Goal: Task Accomplishment & Management: Use online tool/utility

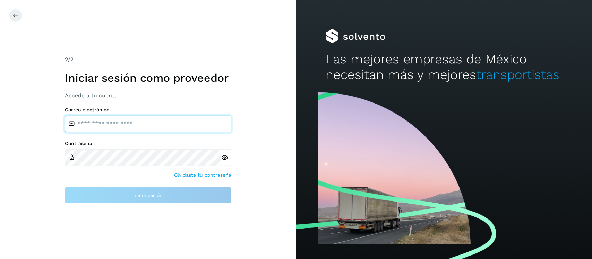
type input "**********"
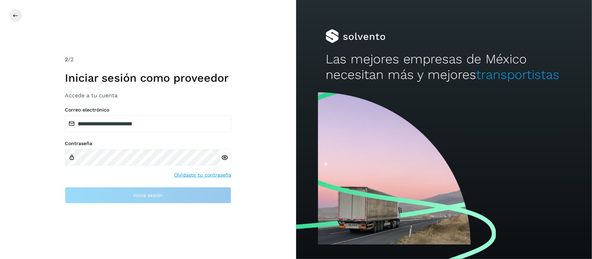
click at [223, 160] on icon at bounding box center [224, 157] width 7 height 7
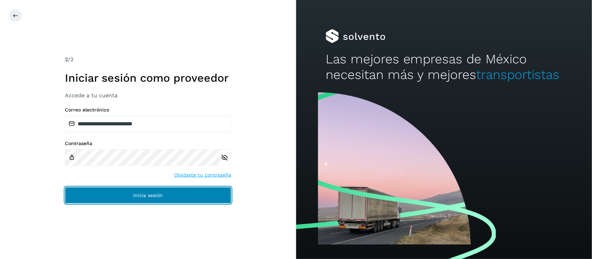
click at [137, 197] on span "Inicia sesión" at bounding box center [147, 195] width 29 height 5
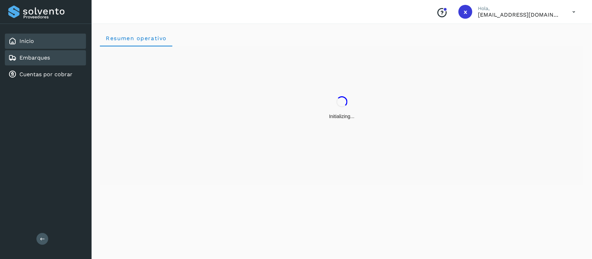
click at [39, 56] on link "Embarques" at bounding box center [34, 57] width 31 height 7
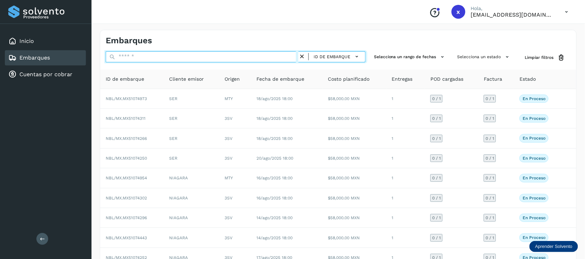
click at [142, 58] on input "text" at bounding box center [202, 56] width 193 height 11
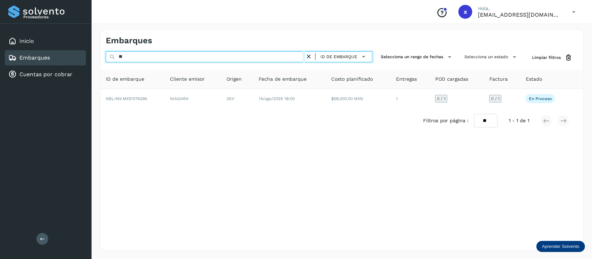
type input "*"
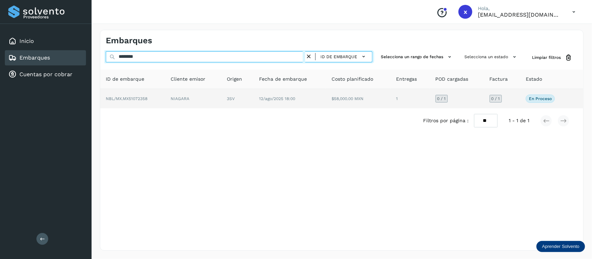
type input "********"
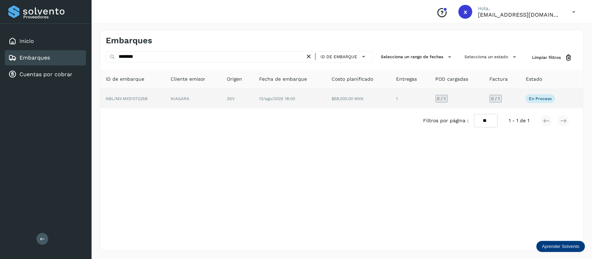
click at [139, 98] on span "NBL/MX.MX51072358" at bounding box center [127, 98] width 42 height 5
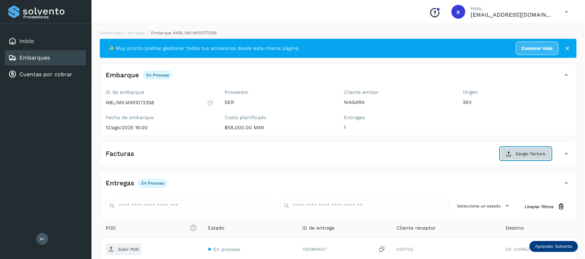
click at [532, 153] on span "Cargar factura" at bounding box center [530, 154] width 29 height 6
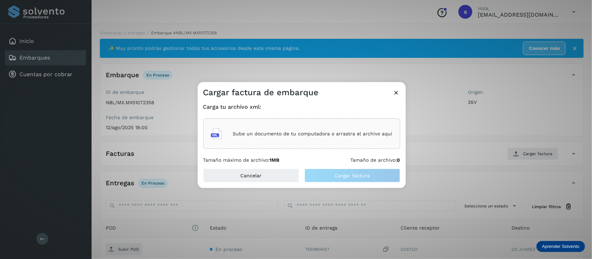
click at [316, 134] on p "Sube un documento de tu computadora o arrastra el archivo aquí" at bounding box center [313, 134] width 160 height 6
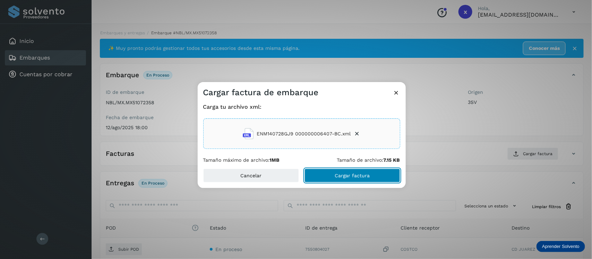
click at [361, 176] on span "Cargar factura" at bounding box center [352, 175] width 35 height 5
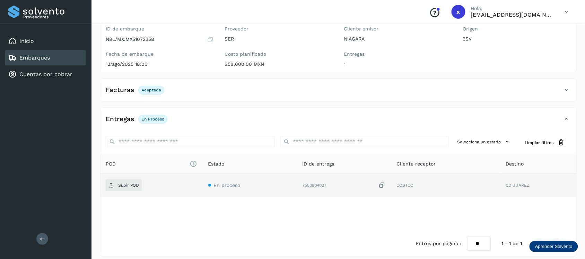
scroll to position [69, 0]
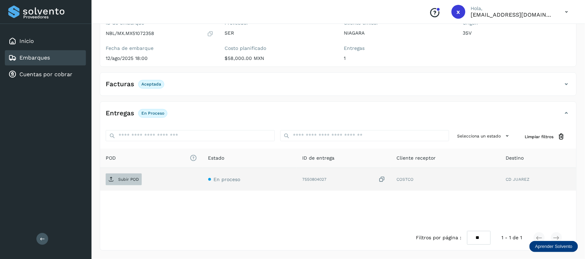
click at [124, 177] on p "Subir POD" at bounding box center [128, 179] width 21 height 5
click at [50, 57] on div "Embarques" at bounding box center [45, 57] width 81 height 15
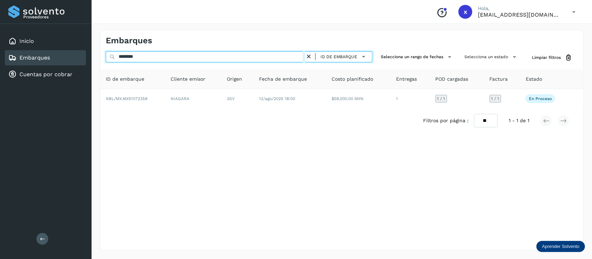
click at [155, 56] on input "********" at bounding box center [205, 56] width 199 height 11
type input "*"
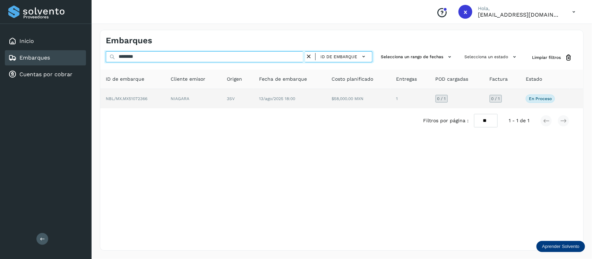
type input "********"
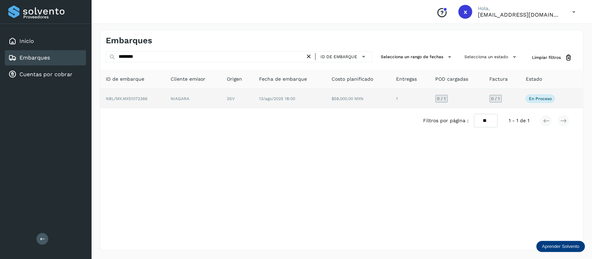
click at [136, 98] on span "NBL/MX.MX51072366" at bounding box center [127, 98] width 42 height 5
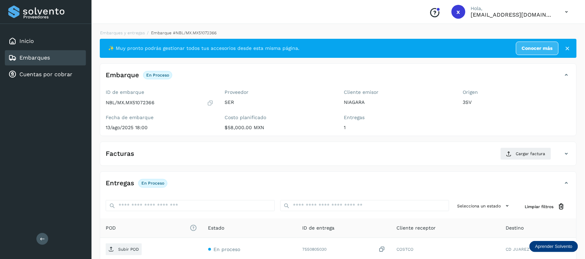
scroll to position [43, 0]
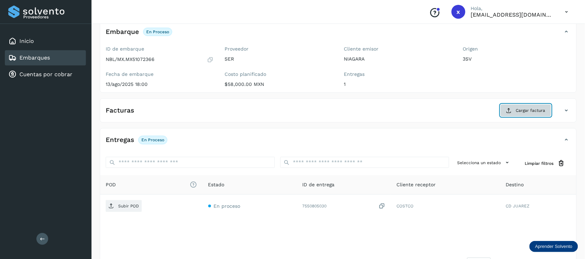
click at [522, 113] on span "Cargar factura" at bounding box center [530, 111] width 29 height 6
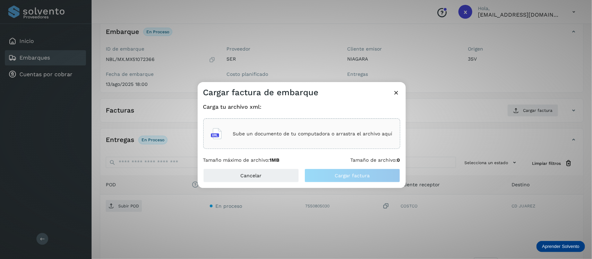
click at [304, 137] on div "Sube un documento de tu computadora o arrastra el archivo aquí" at bounding box center [302, 134] width 182 height 19
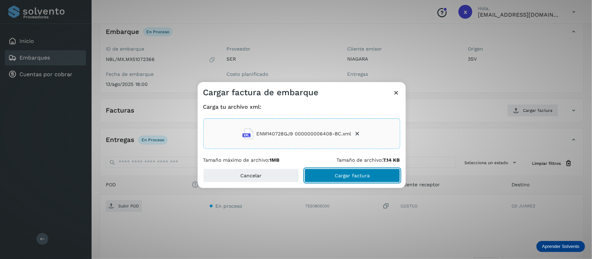
click at [358, 176] on span "Cargar factura" at bounding box center [352, 175] width 35 height 5
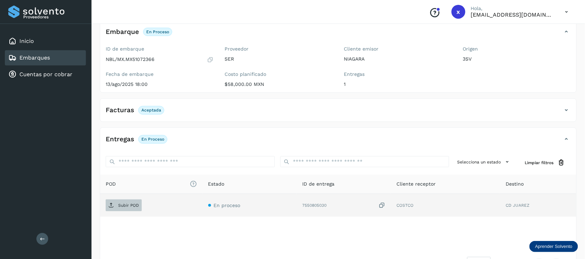
click at [128, 206] on p "Subir POD" at bounding box center [128, 205] width 21 height 5
click at [42, 56] on link "Embarques" at bounding box center [34, 57] width 31 height 7
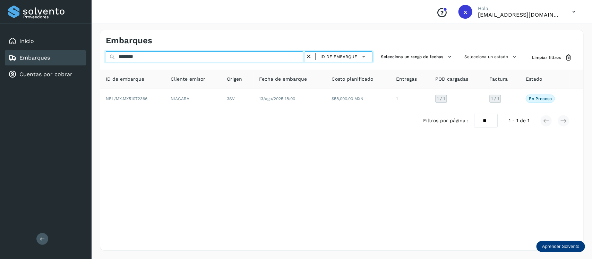
click at [159, 58] on input "********" at bounding box center [205, 56] width 199 height 11
type input "*"
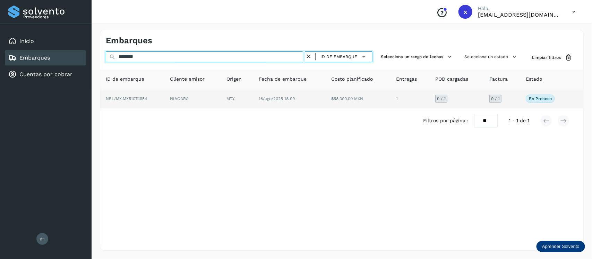
type input "********"
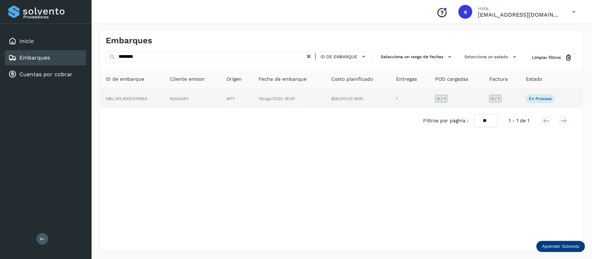
click at [138, 98] on span "NBL/MX.MX51074954" at bounding box center [126, 98] width 41 height 5
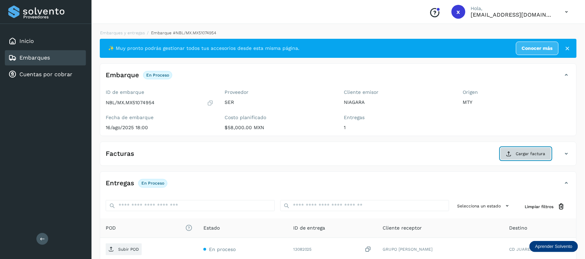
click at [525, 155] on span "Cargar factura" at bounding box center [530, 154] width 29 height 6
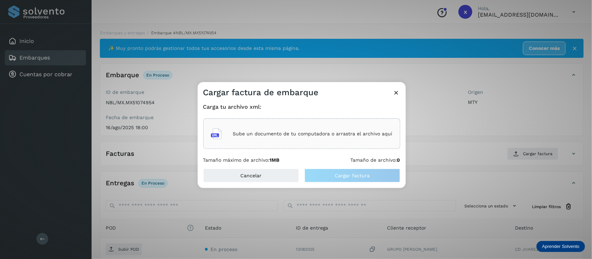
click at [319, 132] on p "Sube un documento de tu computadora o arrastra el archivo aquí" at bounding box center [313, 134] width 160 height 6
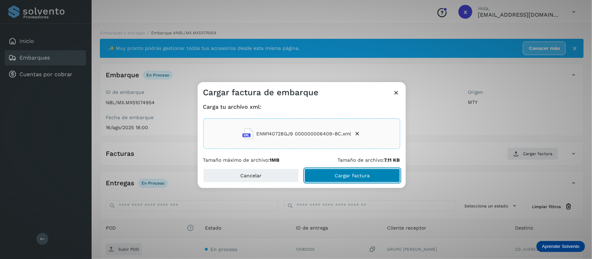
click at [356, 170] on button "Cargar factura" at bounding box center [353, 176] width 96 height 14
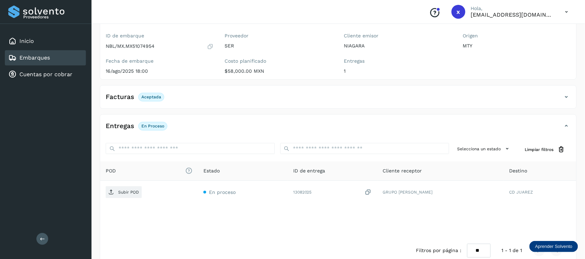
scroll to position [69, 0]
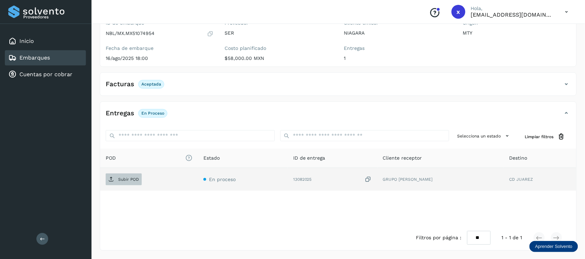
click at [129, 180] on p "Subir POD" at bounding box center [128, 179] width 21 height 5
click at [44, 55] on link "Embarques" at bounding box center [34, 57] width 31 height 7
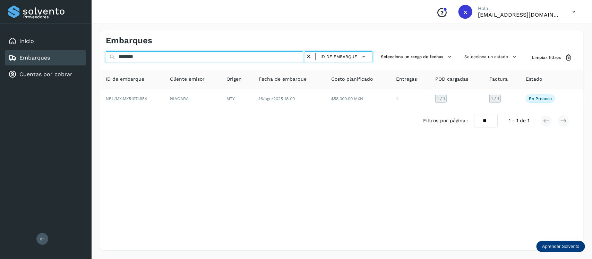
click at [169, 59] on input "********" at bounding box center [205, 56] width 199 height 11
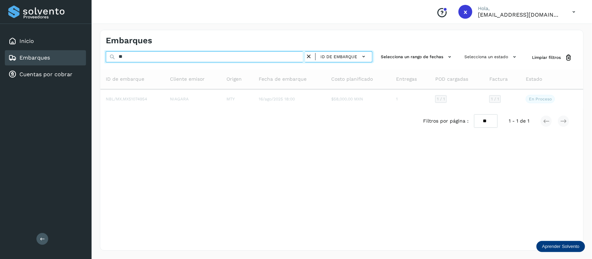
type input "*"
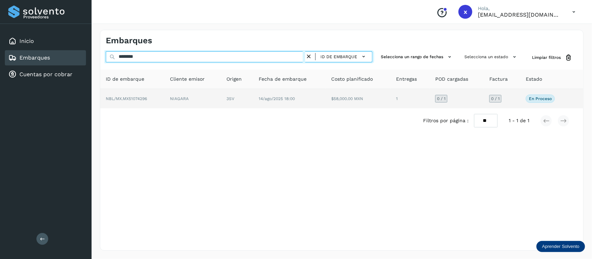
type input "********"
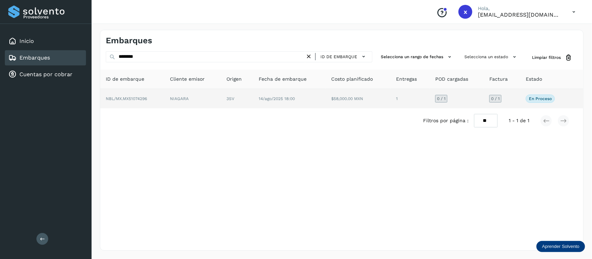
click at [134, 98] on span "NBL/MX.MX51074296" at bounding box center [126, 98] width 41 height 5
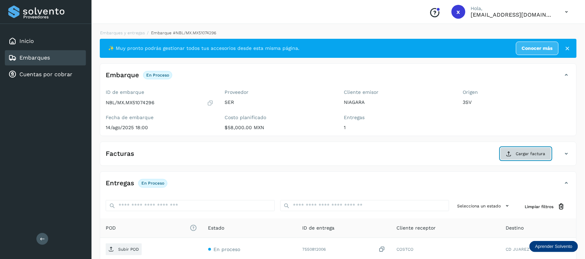
click at [537, 153] on span "Cargar factura" at bounding box center [530, 154] width 29 height 6
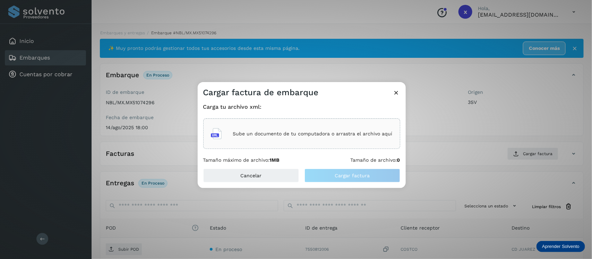
click at [295, 132] on p "Sube un documento de tu computadora o arrastra el archivo aquí" at bounding box center [313, 134] width 160 height 6
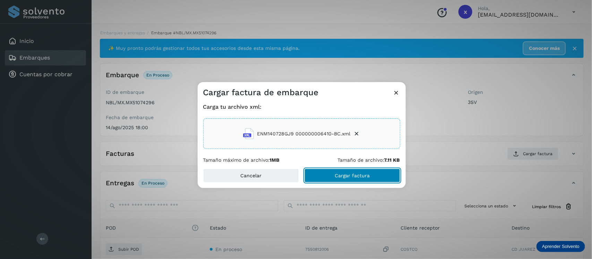
click at [364, 174] on span "Cargar factura" at bounding box center [352, 175] width 35 height 5
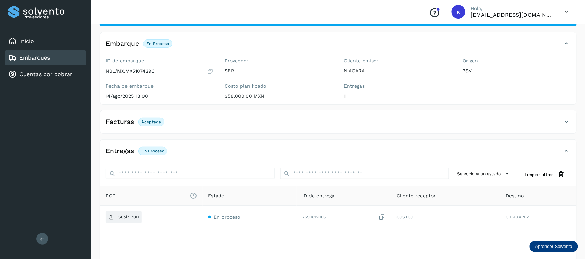
scroll to position [69, 0]
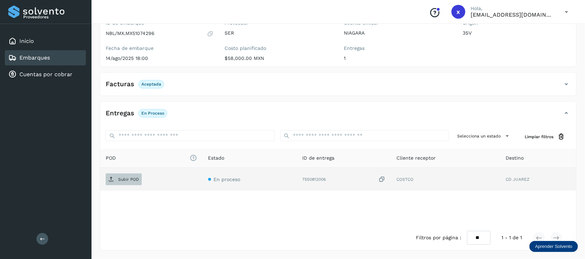
click at [122, 180] on p "Subir POD" at bounding box center [128, 179] width 21 height 5
click at [48, 60] on link "Embarques" at bounding box center [34, 57] width 31 height 7
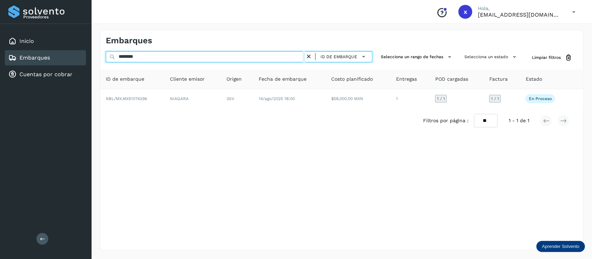
click at [153, 57] on input "********" at bounding box center [205, 56] width 199 height 11
type input "*"
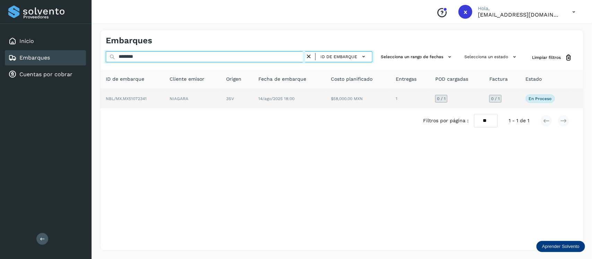
type input "********"
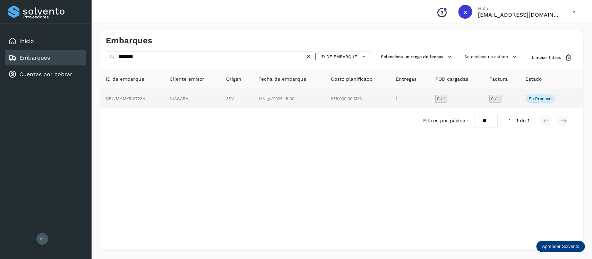
click at [135, 98] on span "NBL/MX.MX51072341" at bounding box center [126, 98] width 41 height 5
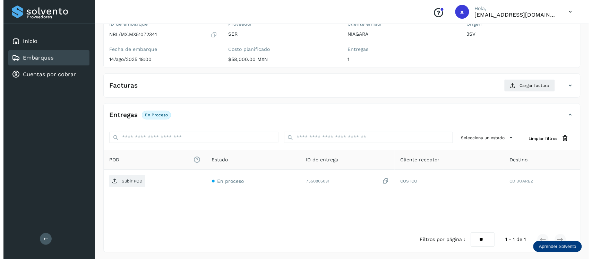
scroll to position [70, 0]
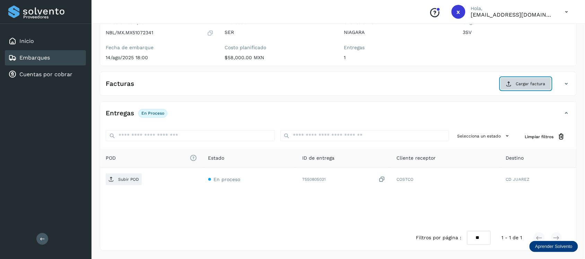
click at [526, 83] on span "Cargar factura" at bounding box center [530, 84] width 29 height 6
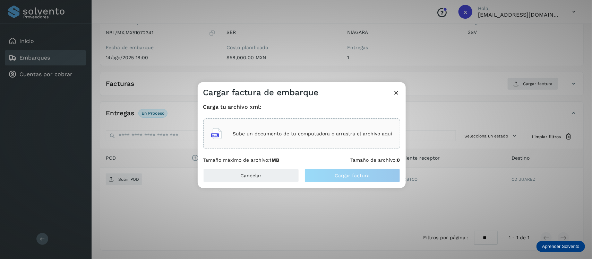
click at [285, 135] on p "Sube un documento de tu computadora o arrastra el archivo aquí" at bounding box center [313, 134] width 160 height 6
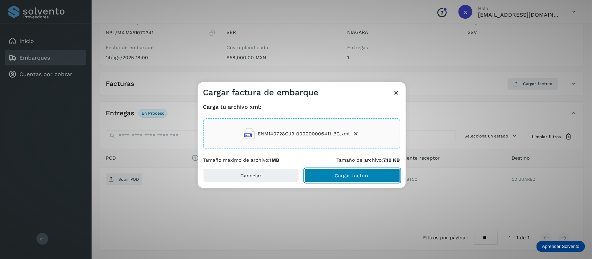
click at [354, 177] on span "Cargar factura" at bounding box center [352, 175] width 35 height 5
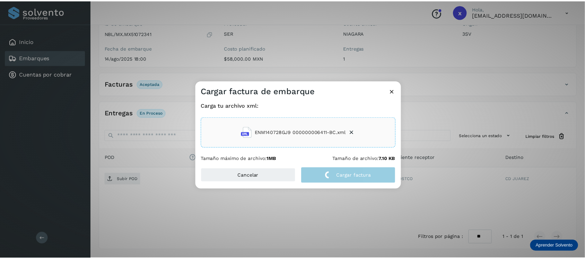
scroll to position [69, 0]
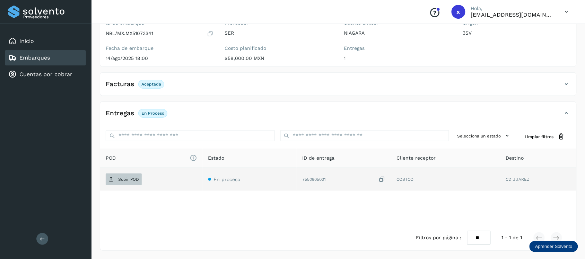
click at [129, 178] on p "Subir POD" at bounding box center [128, 179] width 21 height 5
click at [42, 58] on link "Embarques" at bounding box center [34, 57] width 31 height 7
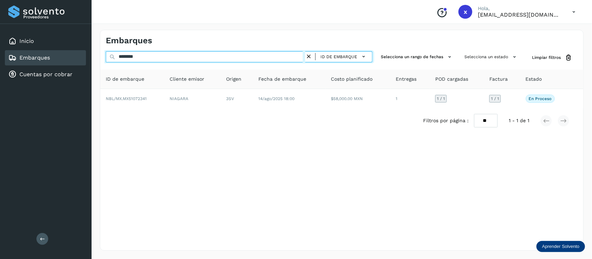
click at [148, 58] on input "********" at bounding box center [205, 56] width 199 height 11
type input "*"
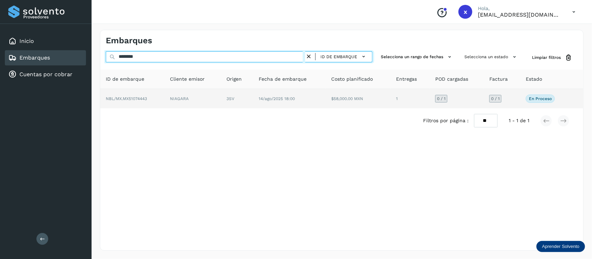
type input "********"
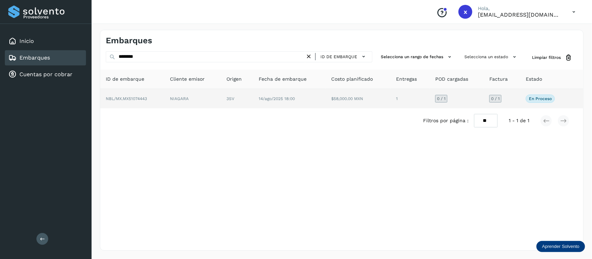
click at [141, 98] on span "NBL/MX.MX51074443" at bounding box center [126, 98] width 41 height 5
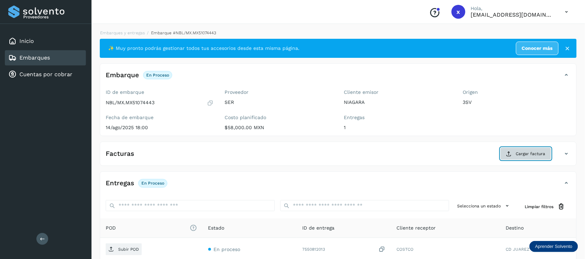
click at [520, 153] on span "Cargar factura" at bounding box center [530, 154] width 29 height 6
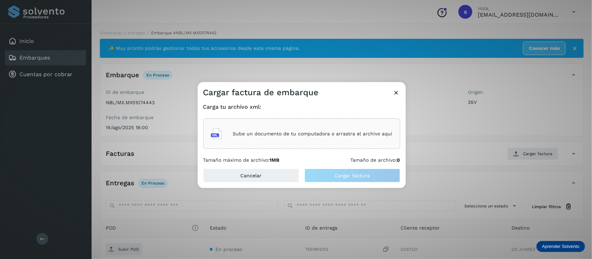
click at [314, 137] on p "Sube un documento de tu computadora o arrastra el archivo aquí" at bounding box center [313, 134] width 160 height 6
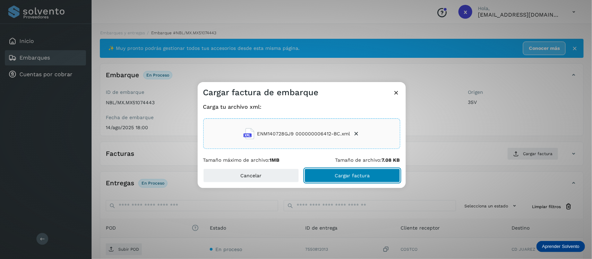
click at [356, 176] on span "Cargar factura" at bounding box center [352, 175] width 35 height 5
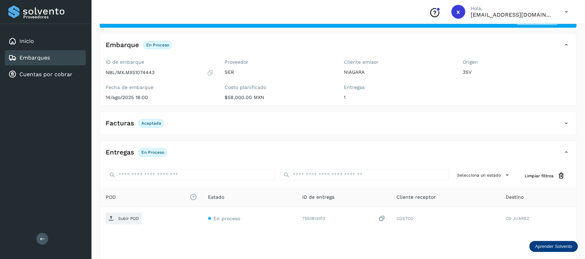
scroll to position [69, 0]
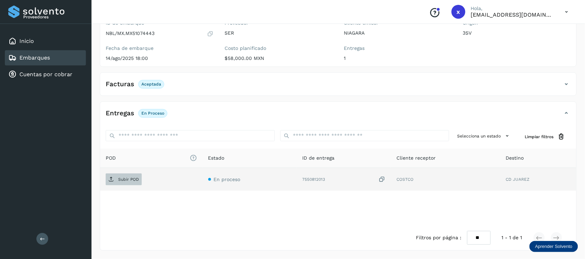
click at [127, 176] on span "Subir POD" at bounding box center [124, 179] width 36 height 11
click at [55, 57] on div "Embarques" at bounding box center [45, 57] width 81 height 15
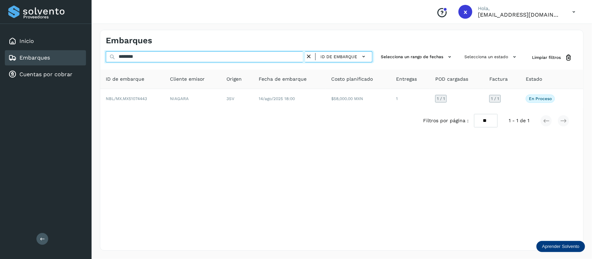
click at [153, 59] on input "********" at bounding box center [205, 56] width 199 height 11
type input "*"
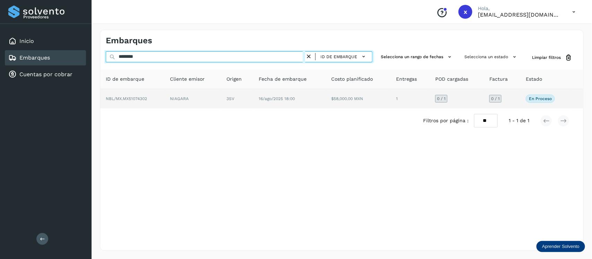
type input "********"
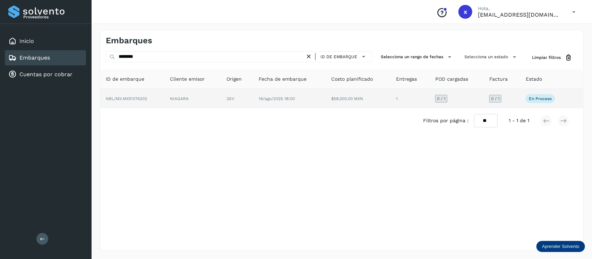
click at [143, 99] on span "NBL/MX.MX51074302" at bounding box center [126, 98] width 41 height 5
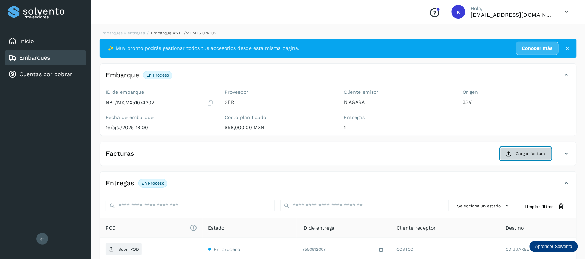
click at [538, 155] on span "Cargar factura" at bounding box center [530, 154] width 29 height 6
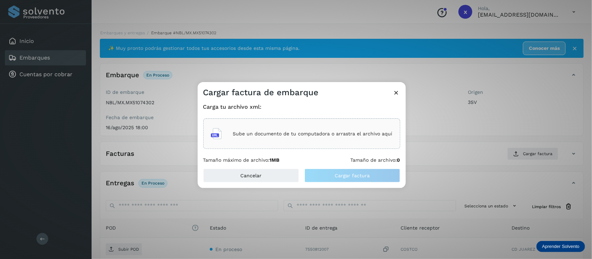
click at [332, 125] on div "Sube un documento de tu computadora o arrastra el archivo aquí" at bounding box center [302, 134] width 182 height 19
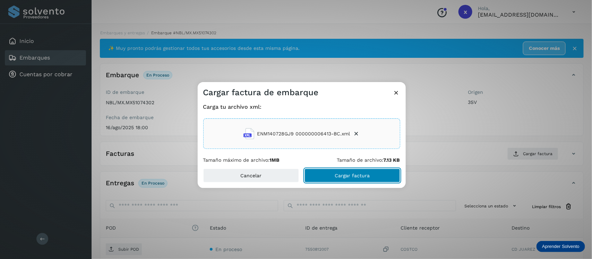
click at [366, 176] on span "Cargar factura" at bounding box center [352, 175] width 35 height 5
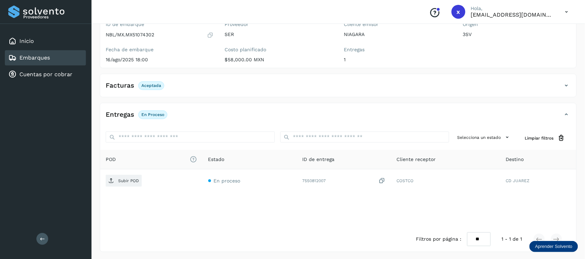
scroll to position [69, 0]
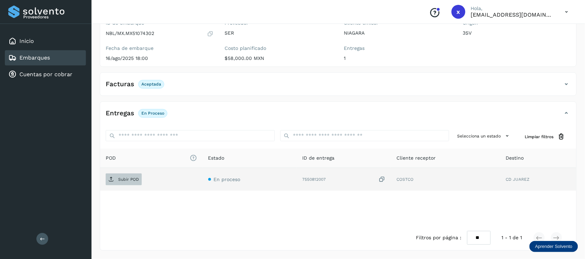
click at [125, 179] on p "Subir POD" at bounding box center [128, 179] width 21 height 5
click at [43, 58] on link "Embarques" at bounding box center [34, 57] width 31 height 7
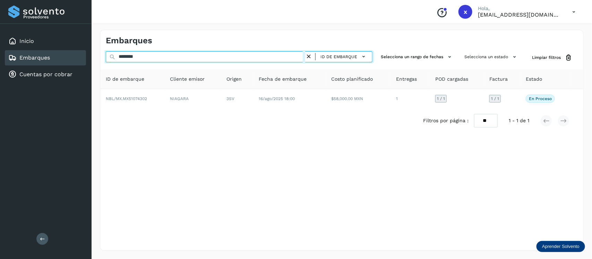
click at [161, 60] on input "********" at bounding box center [205, 56] width 199 height 11
type input "*"
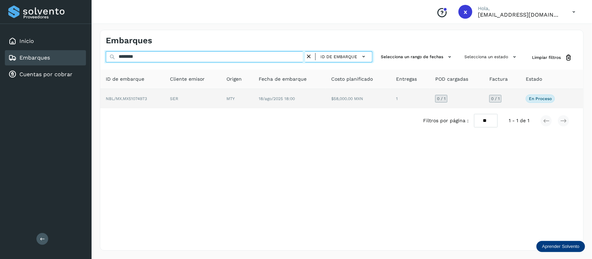
type input "********"
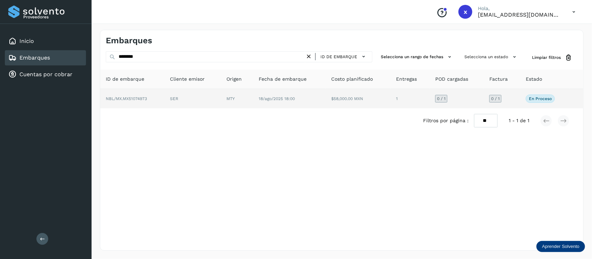
click at [139, 100] on span "NBL/MX.MX51074973" at bounding box center [126, 98] width 41 height 5
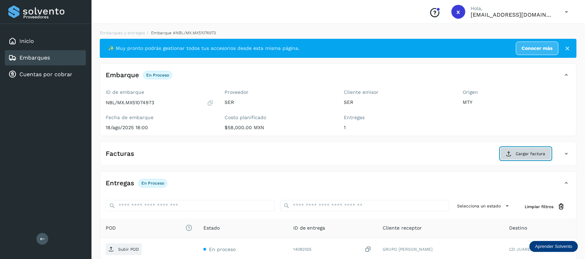
click at [534, 153] on span "Cargar factura" at bounding box center [530, 154] width 29 height 6
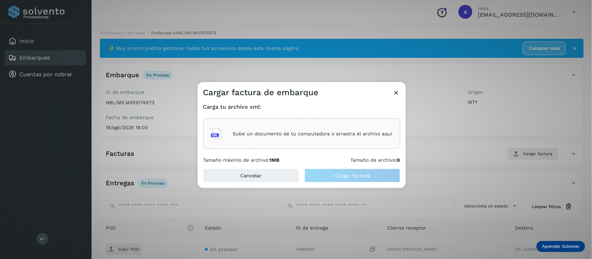
click at [294, 135] on p "Sube un documento de tu computadora o arrastra el archivo aquí" at bounding box center [313, 134] width 160 height 6
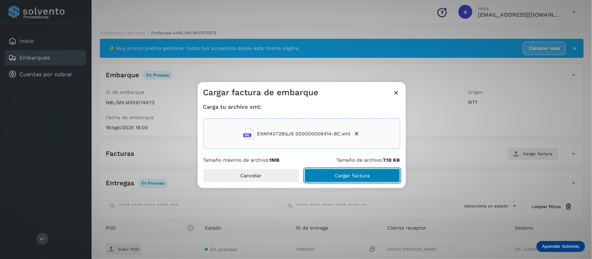
click at [354, 176] on span "Cargar factura" at bounding box center [352, 175] width 35 height 5
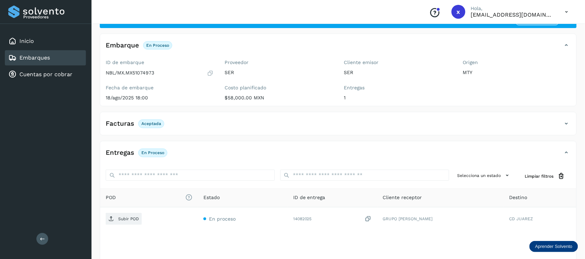
scroll to position [69, 0]
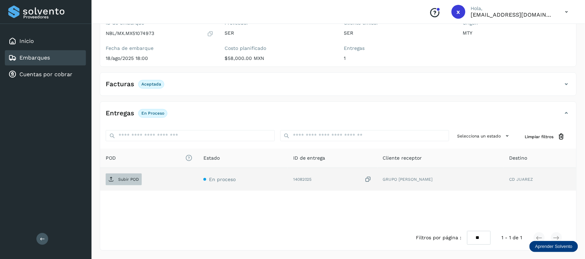
click at [132, 179] on p "Subir POD" at bounding box center [128, 179] width 21 height 5
